Goal: Use online tool/utility: Utilize a website feature to perform a specific function

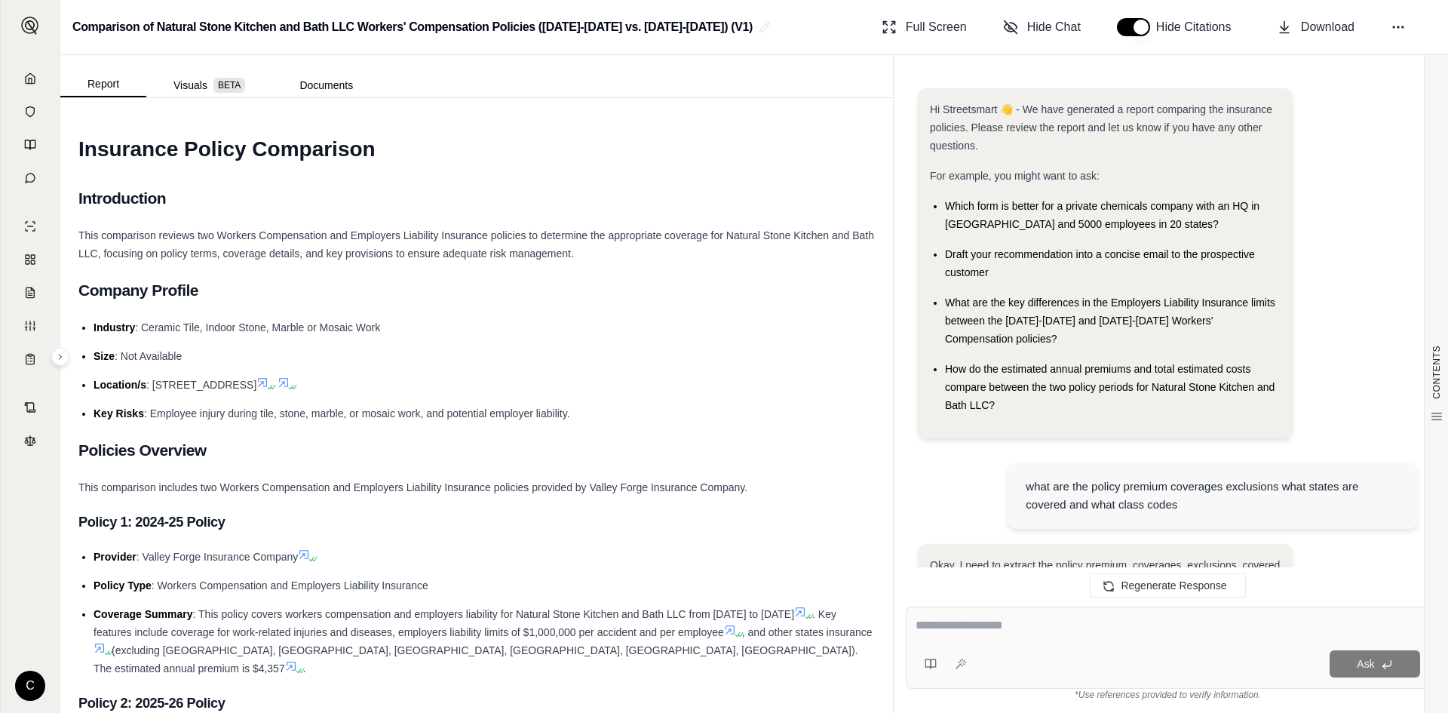
scroll to position [9420, 0]
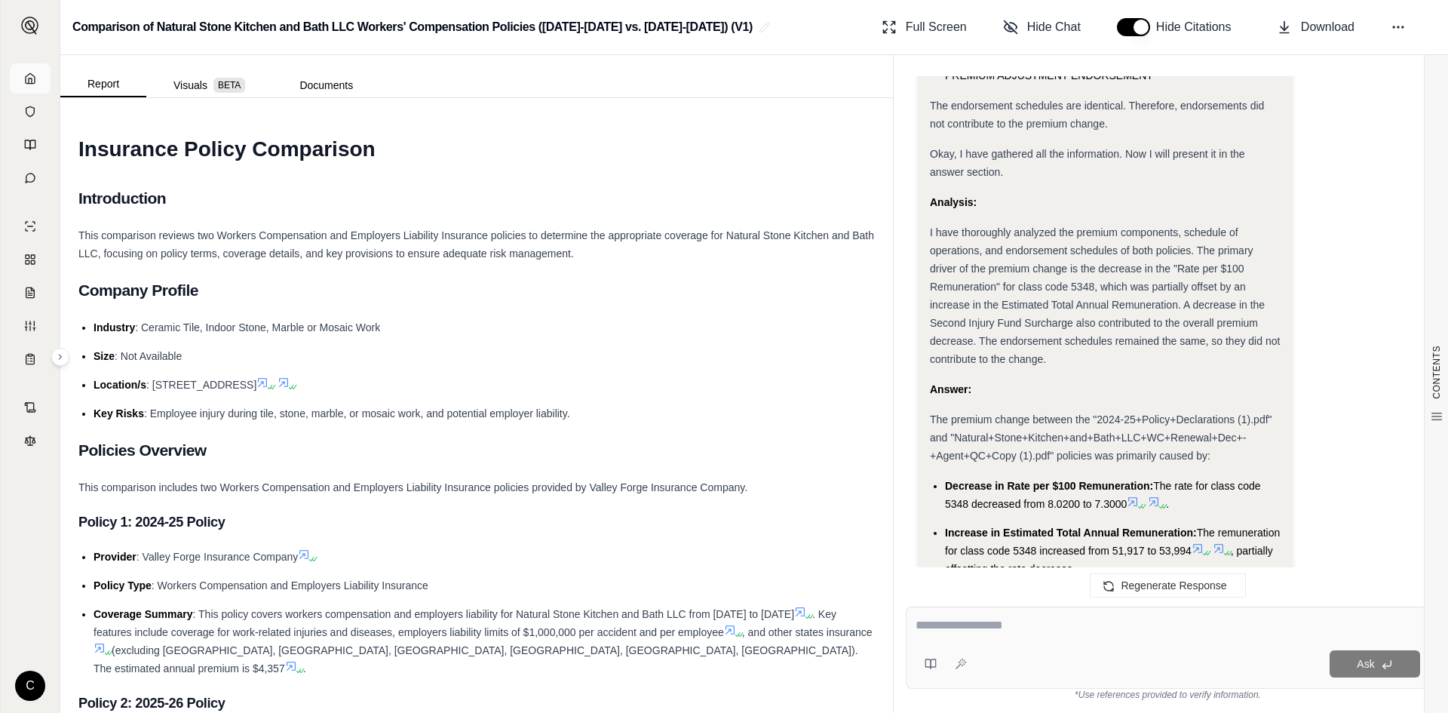
click at [37, 84] on link at bounding box center [30, 78] width 41 height 30
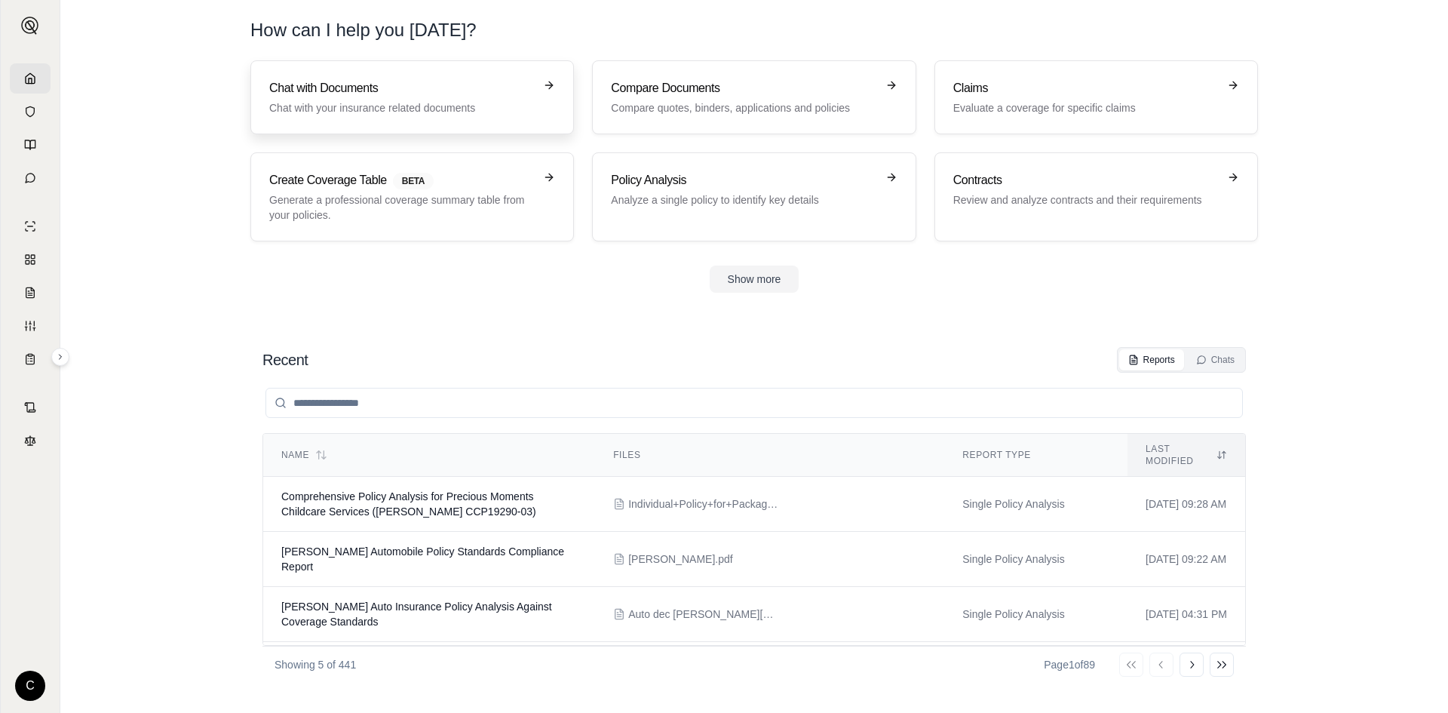
click at [460, 100] on div "Chat with Documents Chat with your insurance related documents" at bounding box center [401, 97] width 265 height 36
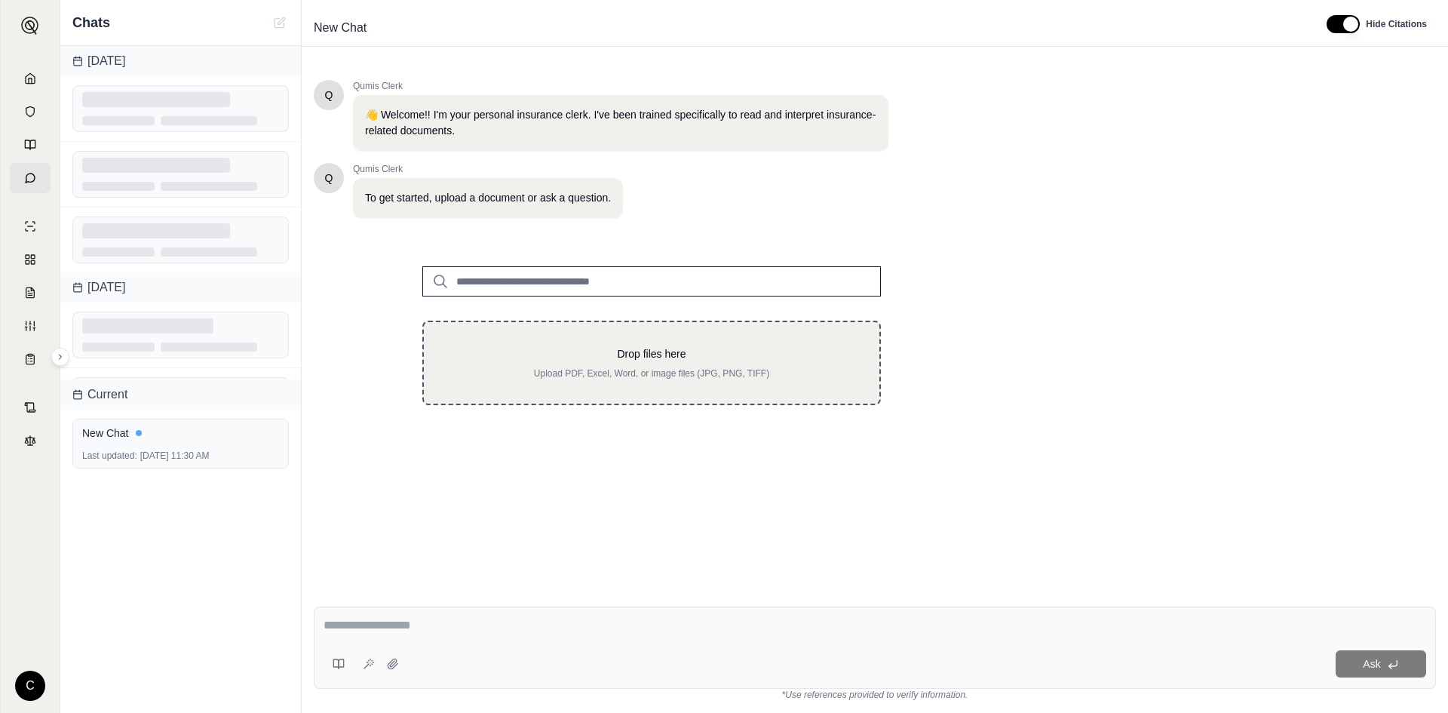
click at [509, 364] on div "Drop files here Upload PDF, Excel, Word, or image files (JPG, PNG, TIFF)" at bounding box center [651, 362] width 407 height 33
